Goal: Check status: Check status

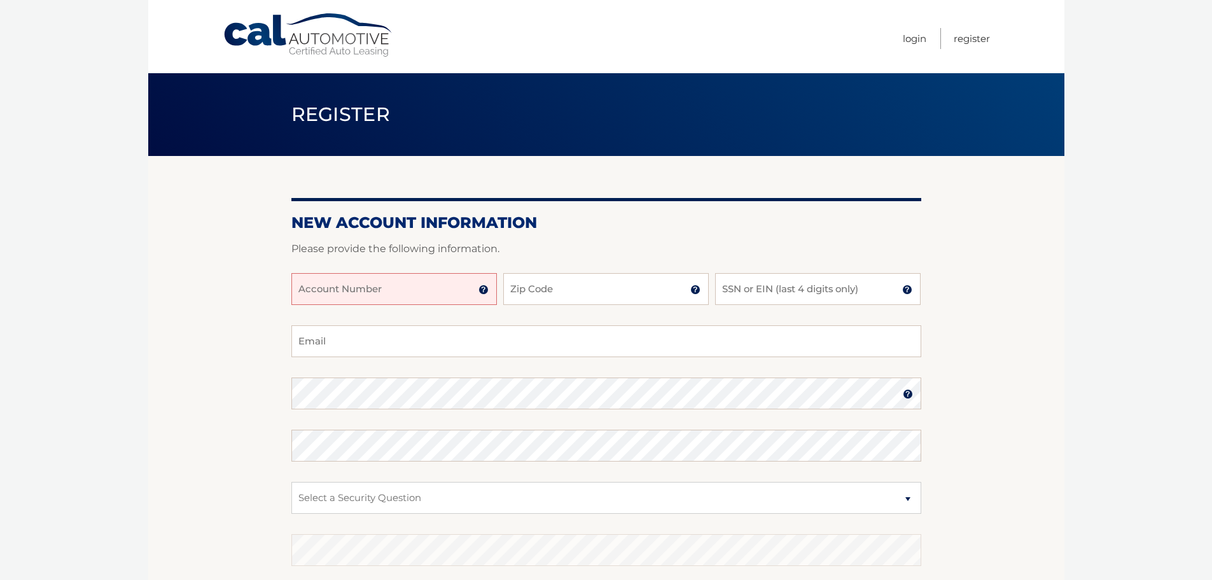
click at [459, 291] on input "Account Number" at bounding box center [394, 289] width 206 height 32
click at [914, 39] on link "Login" at bounding box center [915, 38] width 24 height 21
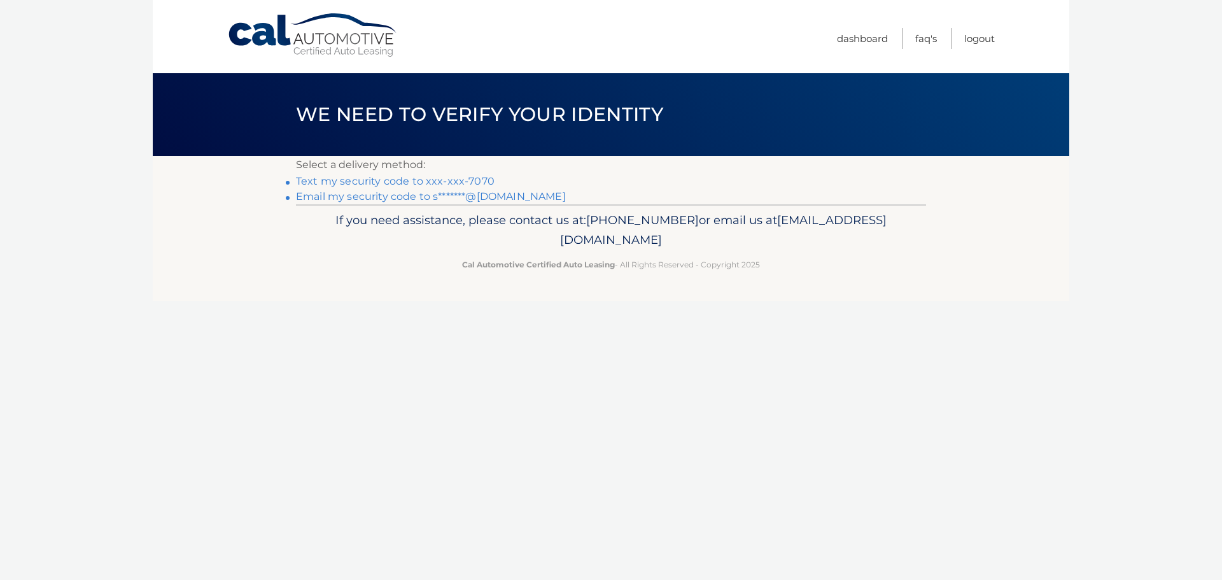
click at [452, 183] on link "Text my security code to xxx-xxx-7070" at bounding box center [395, 181] width 199 height 12
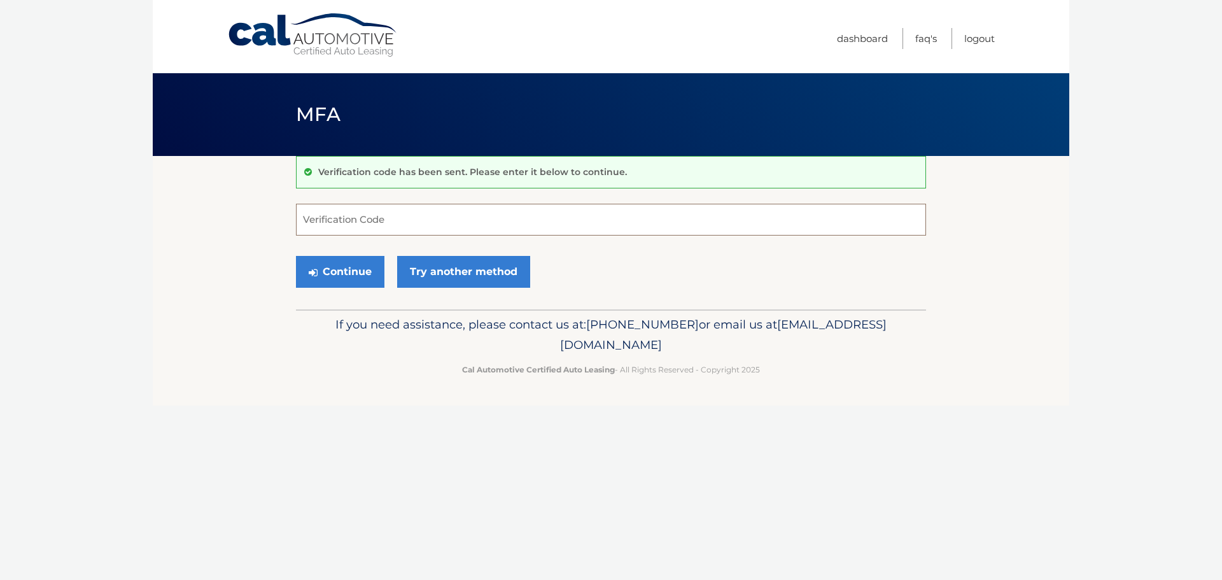
click at [372, 230] on input "Verification Code" at bounding box center [611, 220] width 630 height 32
type input "063070"
click at [339, 263] on button "Continue" at bounding box center [340, 272] width 88 height 32
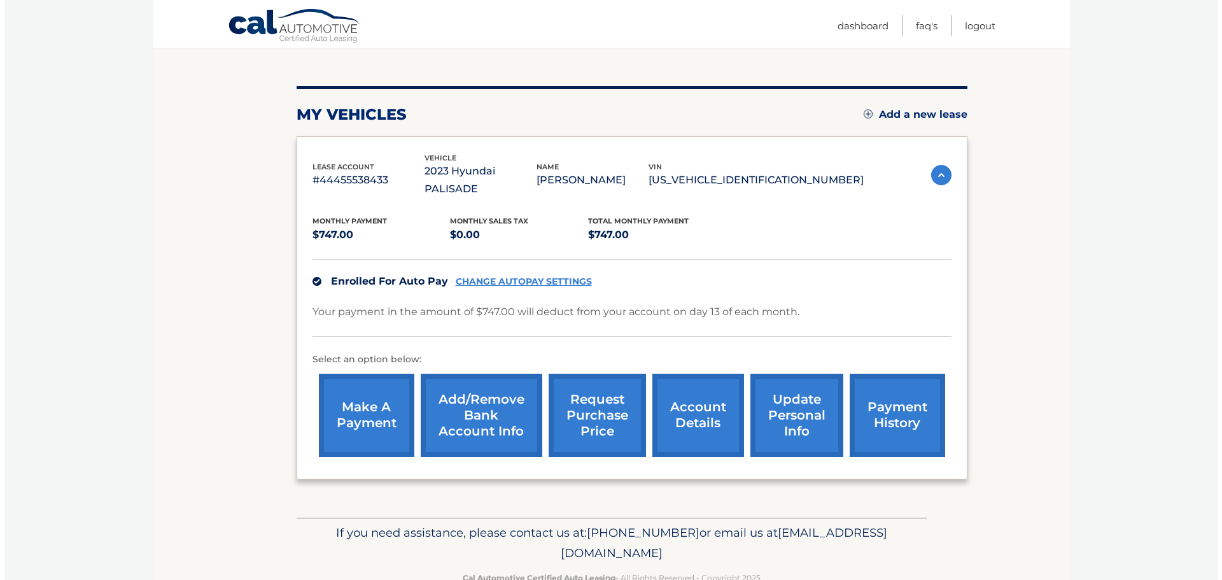
scroll to position [143, 0]
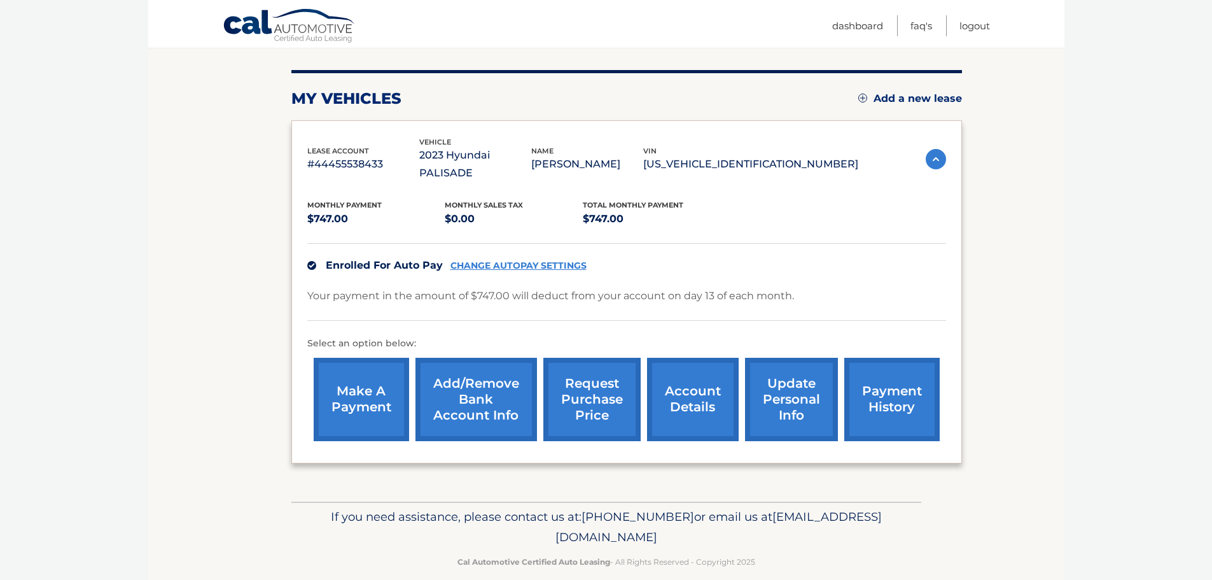
click at [608, 396] on link "request purchase price" at bounding box center [591, 399] width 97 height 83
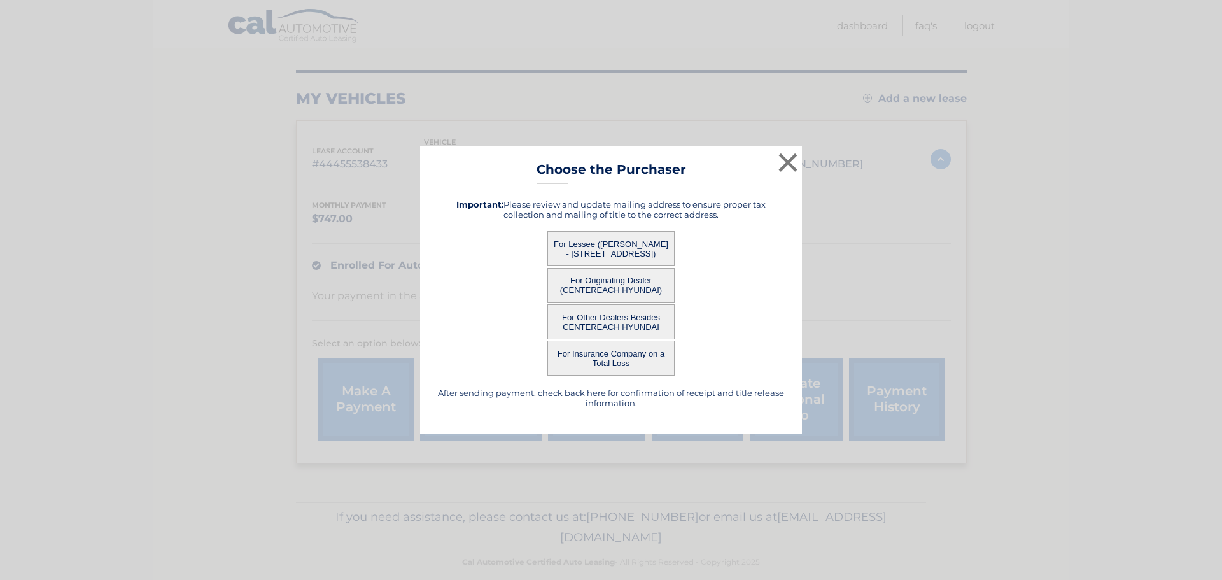
click at [628, 319] on button "For Other Dealers Besides CENTEREACH HYUNDAI" at bounding box center [610, 321] width 127 height 35
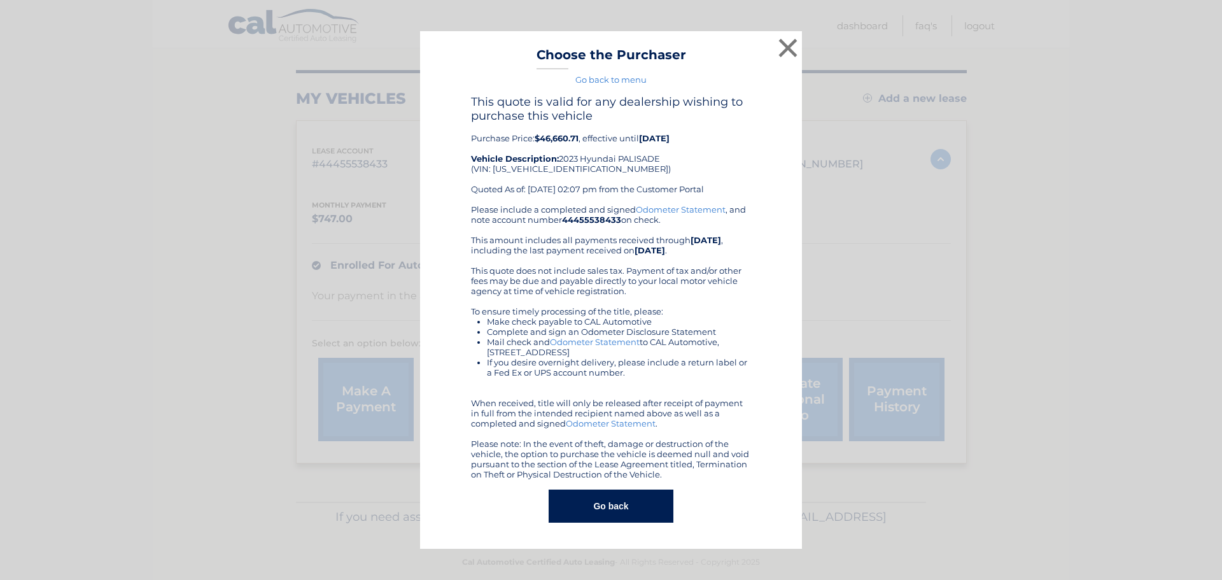
click at [597, 78] on link "Go back to menu" at bounding box center [610, 79] width 71 height 10
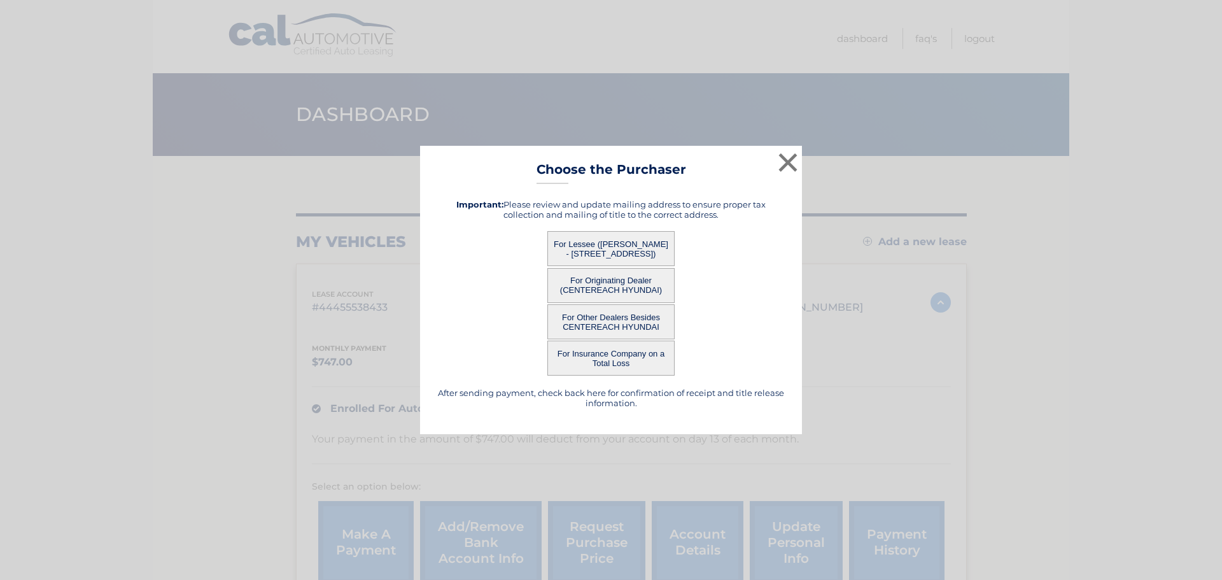
click at [643, 242] on button "For Lessee ([PERSON_NAME] - [STREET_ADDRESS])" at bounding box center [610, 248] width 127 height 35
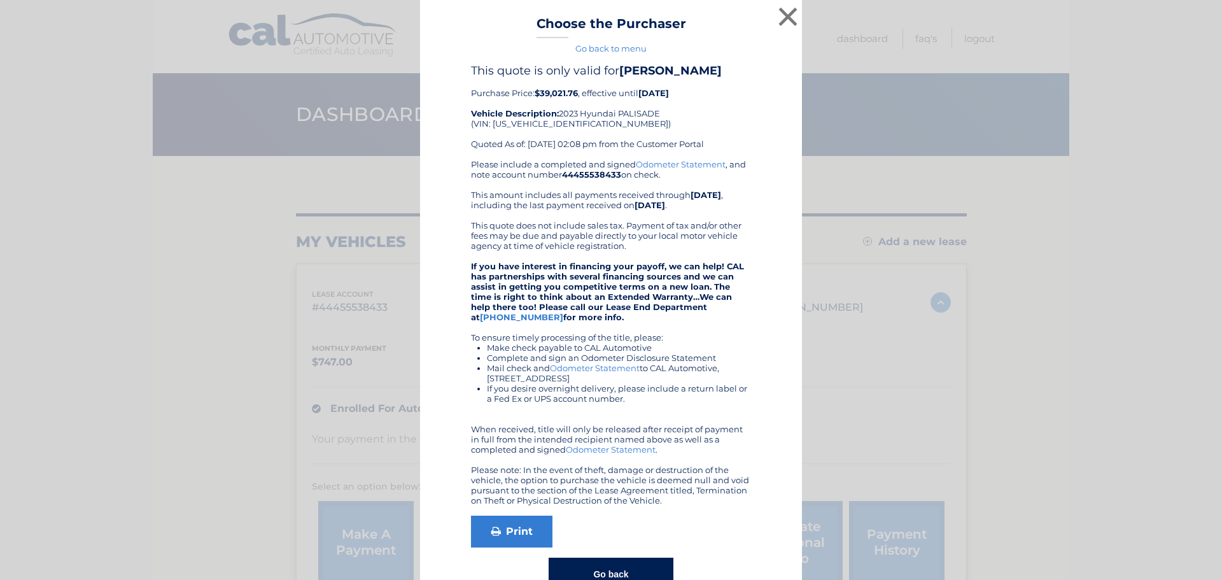
click at [638, 50] on link "Go back to menu" at bounding box center [610, 48] width 71 height 10
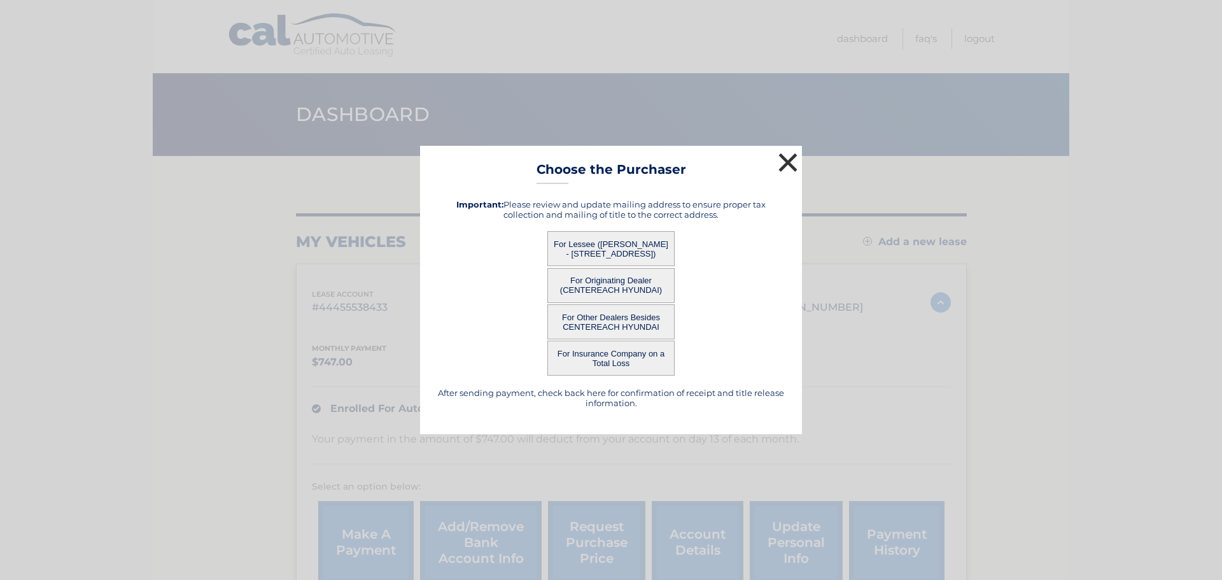
click at [786, 150] on button "×" at bounding box center [787, 162] width 25 height 25
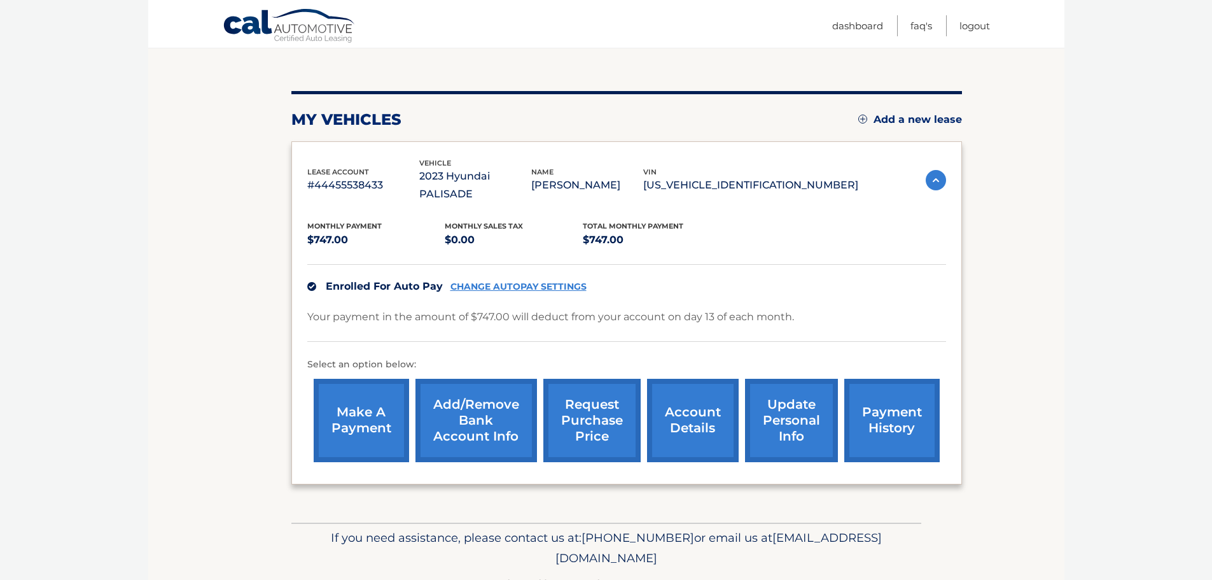
scroll to position [127, 0]
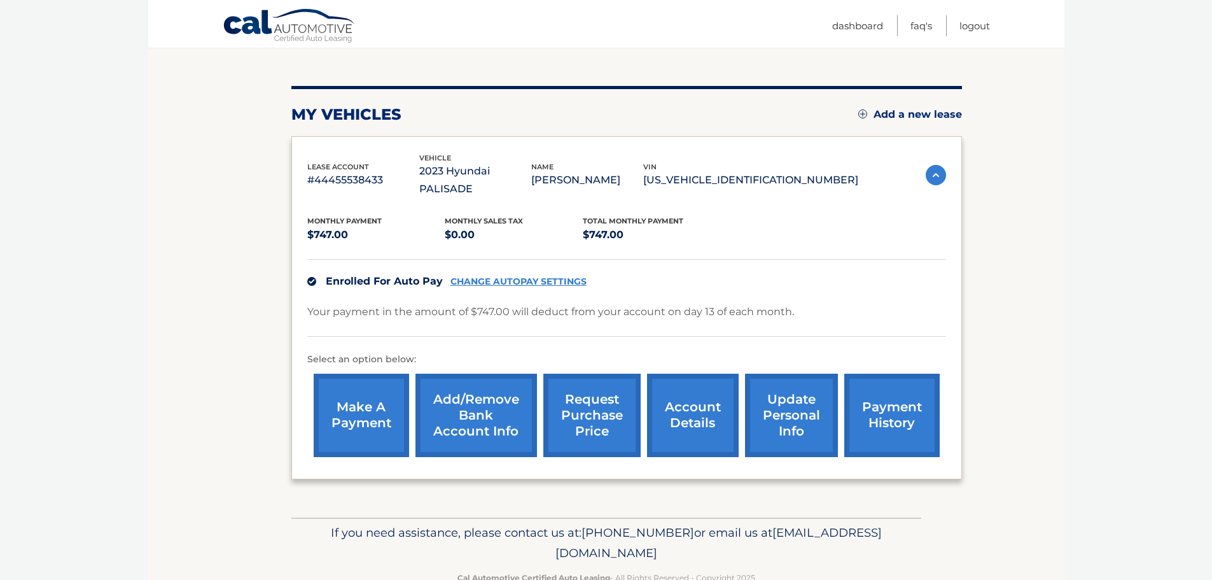
click at [669, 389] on link "account details" at bounding box center [693, 414] width 92 height 83
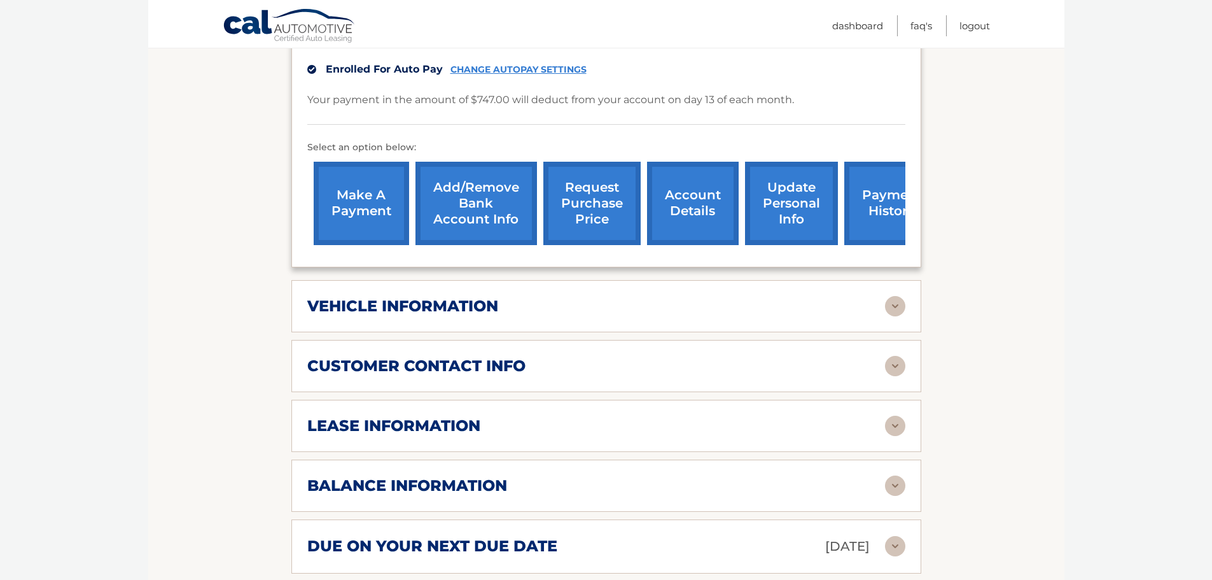
scroll to position [382, 0]
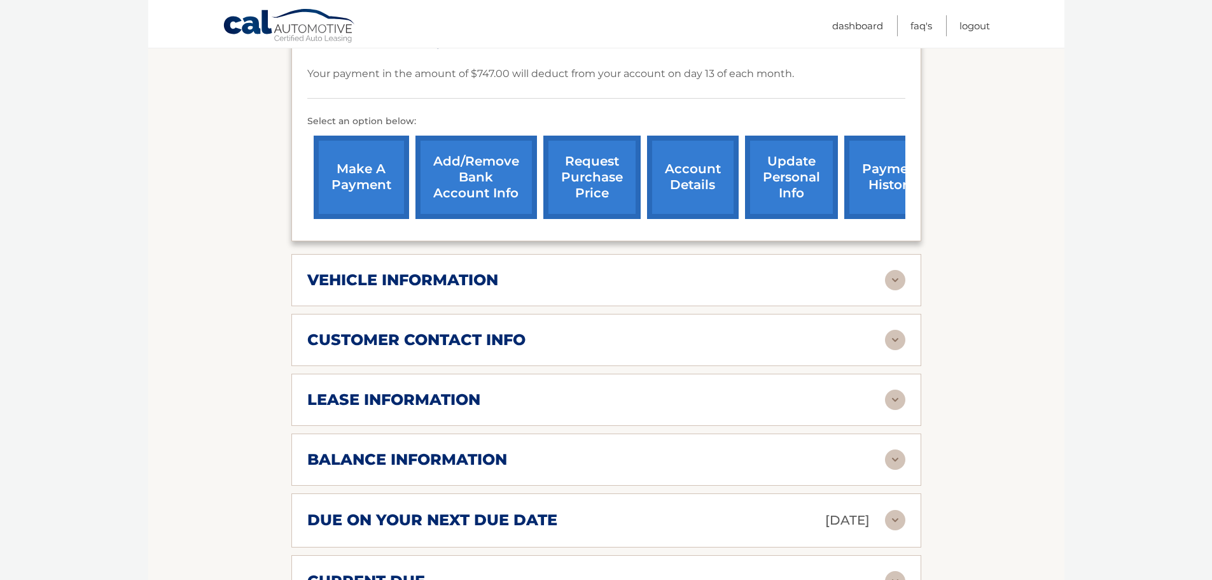
click at [654, 373] on div "lease information Contract Start Date Dec 03, 2022 Term 39 Maturity Date Mar 03…" at bounding box center [606, 399] width 630 height 52
click at [888, 389] on img at bounding box center [895, 399] width 20 height 20
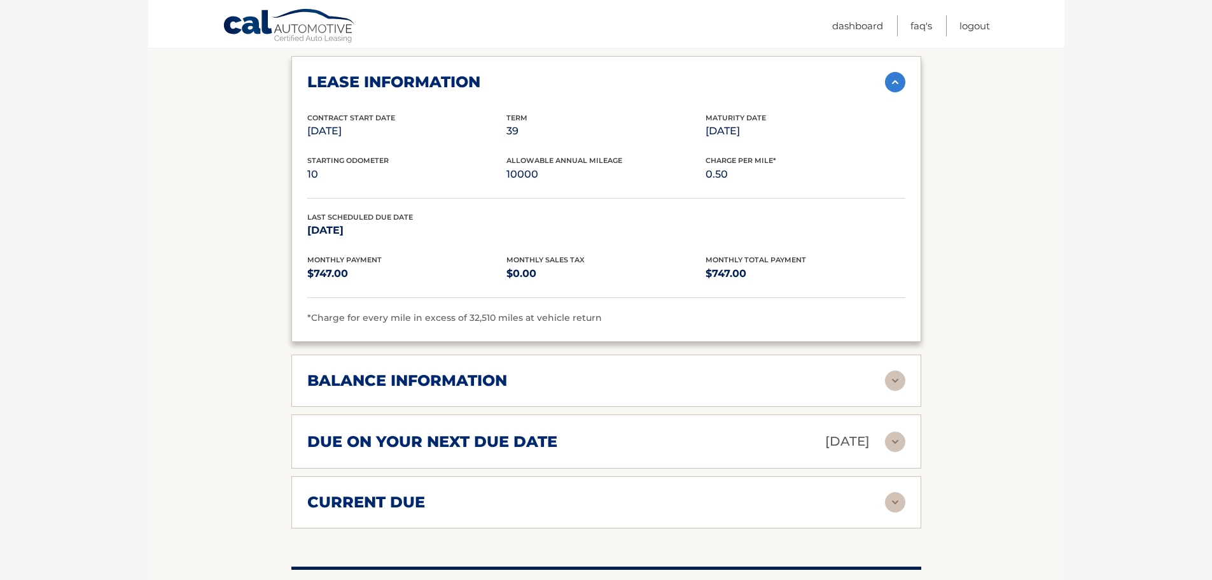
scroll to position [700, 0]
click at [564, 370] on div "balance information" at bounding box center [596, 379] width 578 height 19
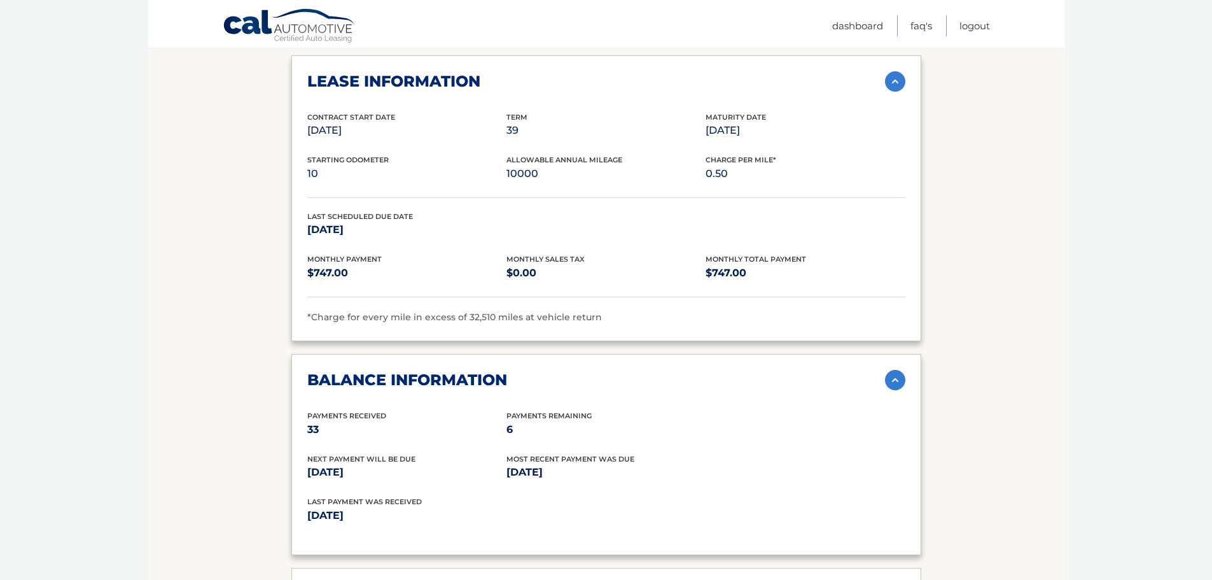
click at [564, 370] on div "balance information" at bounding box center [596, 379] width 578 height 19
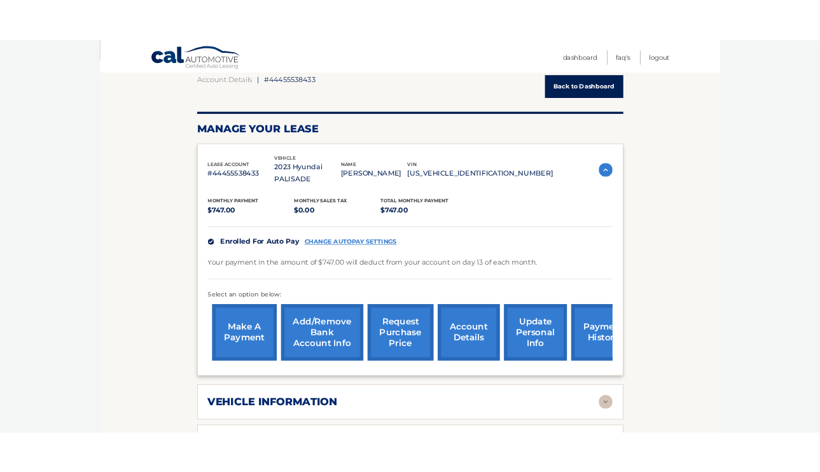
scroll to position [0, 0]
